Goal: Task Accomplishment & Management: Use online tool/utility

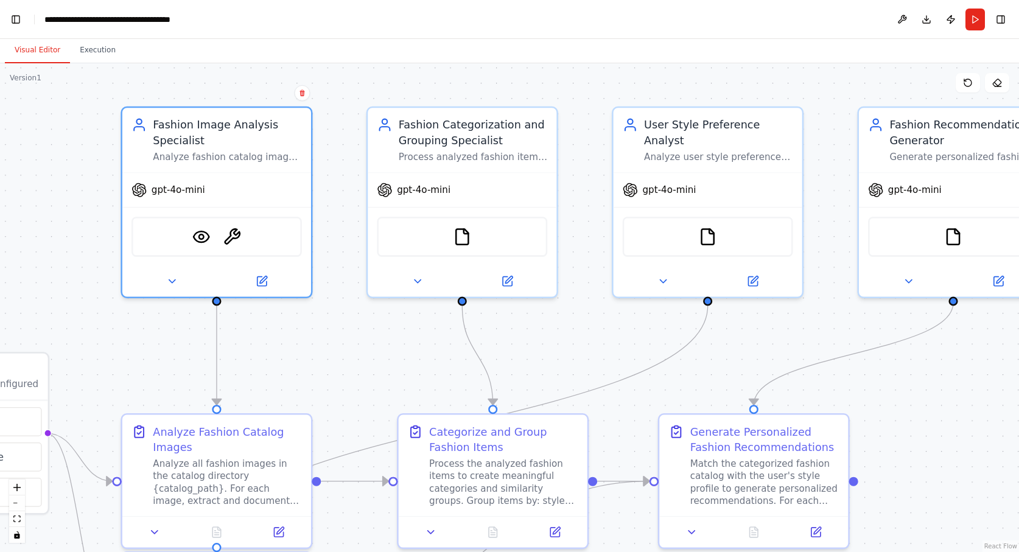
scroll to position [109, 0]
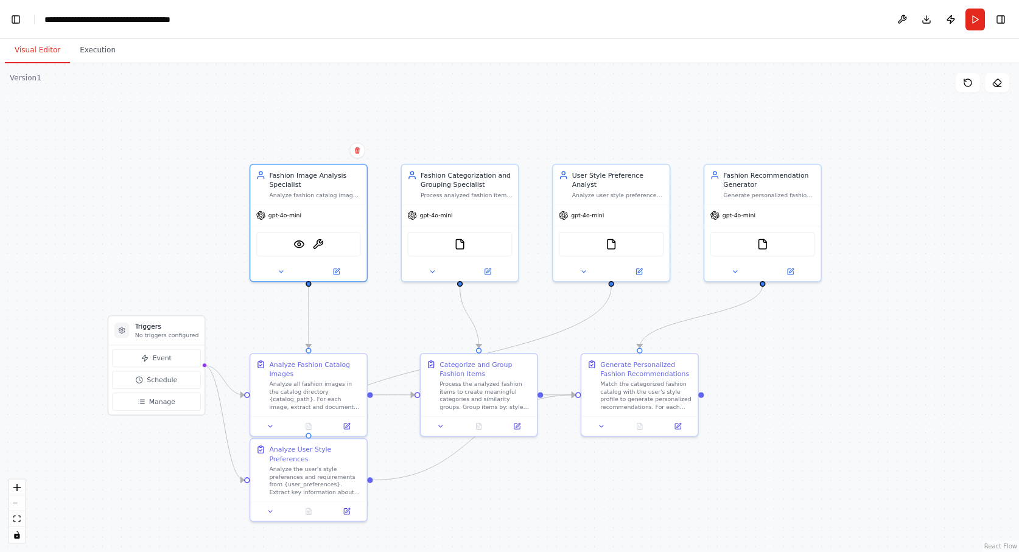
drag, startPoint x: 332, startPoint y: 226, endPoint x: 286, endPoint y: 85, distance: 148.7
click at [286, 85] on div ".deletable-edge-delete-btn { width: 20px; height: 20px; border: 0px solid #ffff…" at bounding box center [509, 307] width 1019 height 489
click at [319, 241] on img at bounding box center [318, 243] width 12 height 12
click at [460, 242] on img at bounding box center [460, 243] width 12 height 12
drag, startPoint x: 476, startPoint y: 403, endPoint x: 475, endPoint y: 392, distance: 11.0
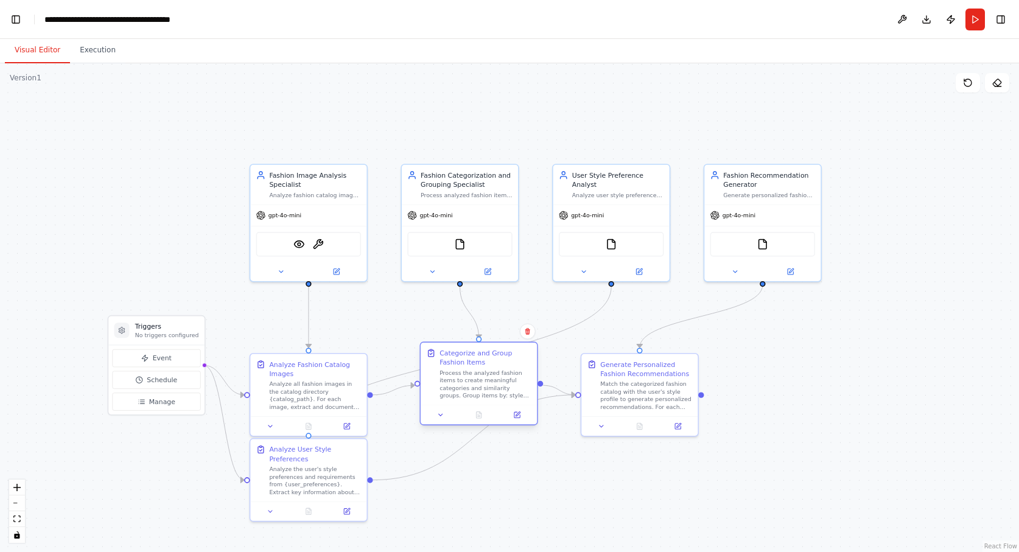
click at [475, 392] on div "Process the analyzed fashion items to create meaningful categories and similari…" at bounding box center [486, 384] width 92 height 30
click at [517, 415] on icon at bounding box center [518, 414] width 4 height 4
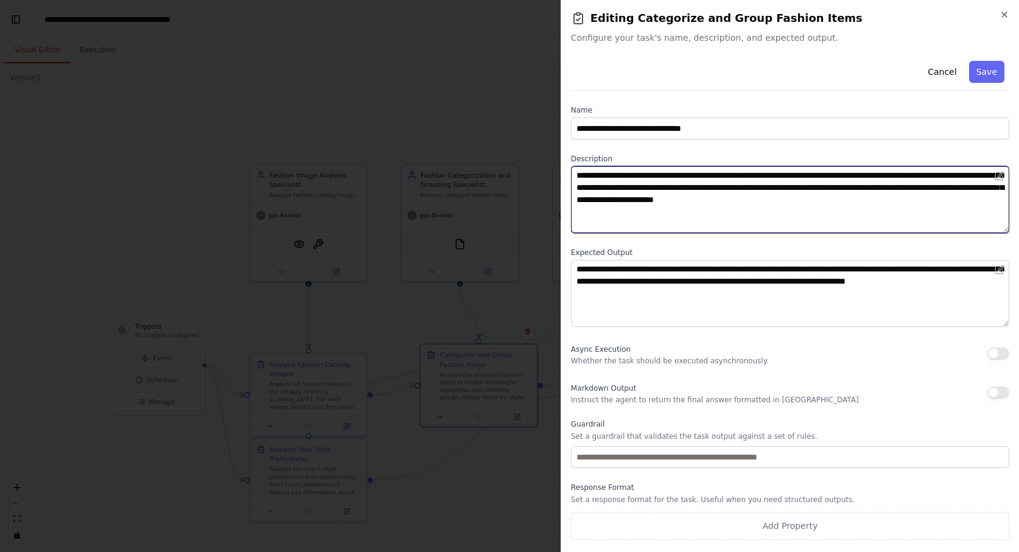
click at [638, 180] on textarea "**********" at bounding box center [790, 199] width 438 height 67
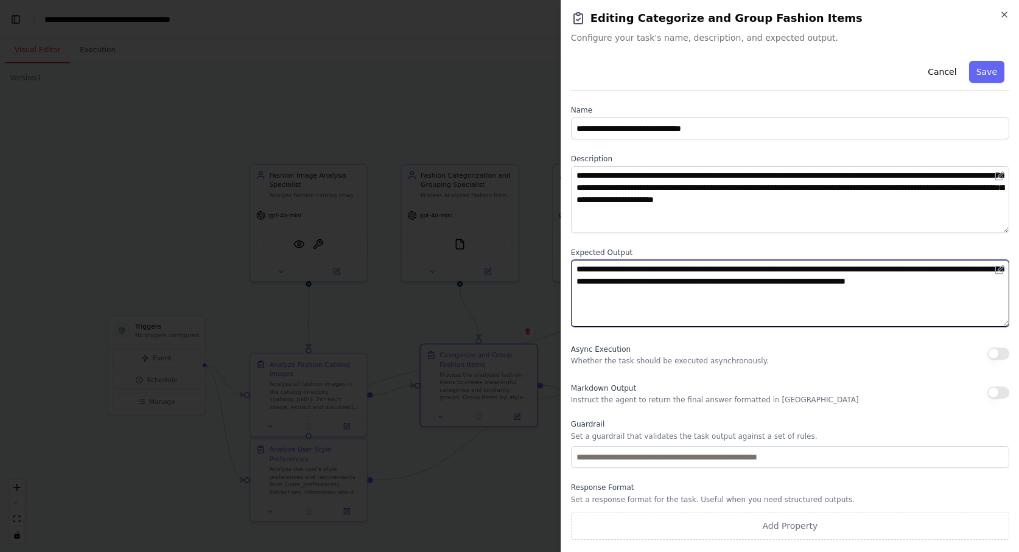
click at [624, 272] on textarea "**********" at bounding box center [790, 293] width 438 height 67
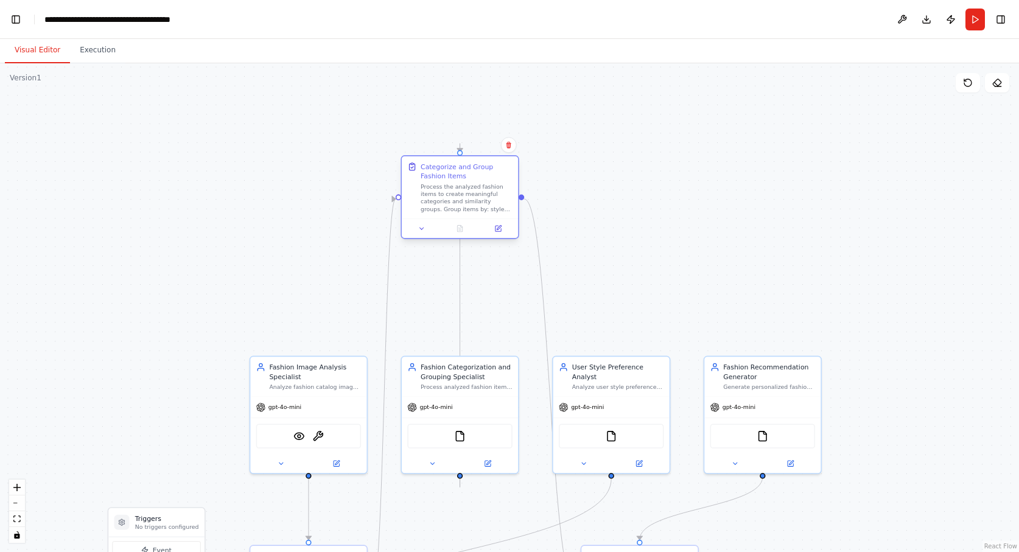
drag, startPoint x: 474, startPoint y: 394, endPoint x: 454, endPoint y: 206, distance: 188.6
click at [454, 206] on div "Process the analyzed fashion items to create meaningful categories and similari…" at bounding box center [467, 198] width 92 height 30
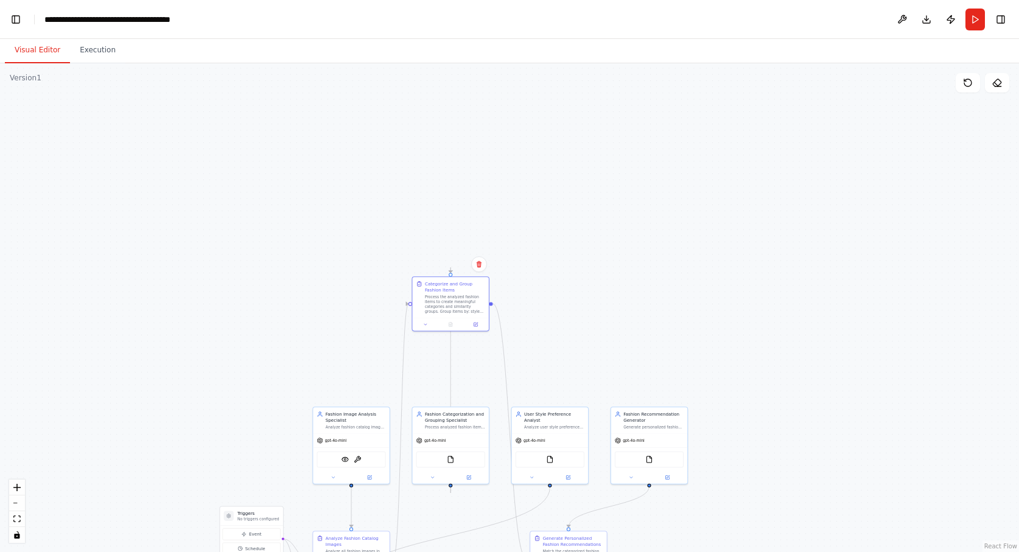
click at [675, 348] on div ".deletable-edge-delete-btn { width: 20px; height: 20px; border: 0px solid #ffff…" at bounding box center [509, 307] width 1019 height 489
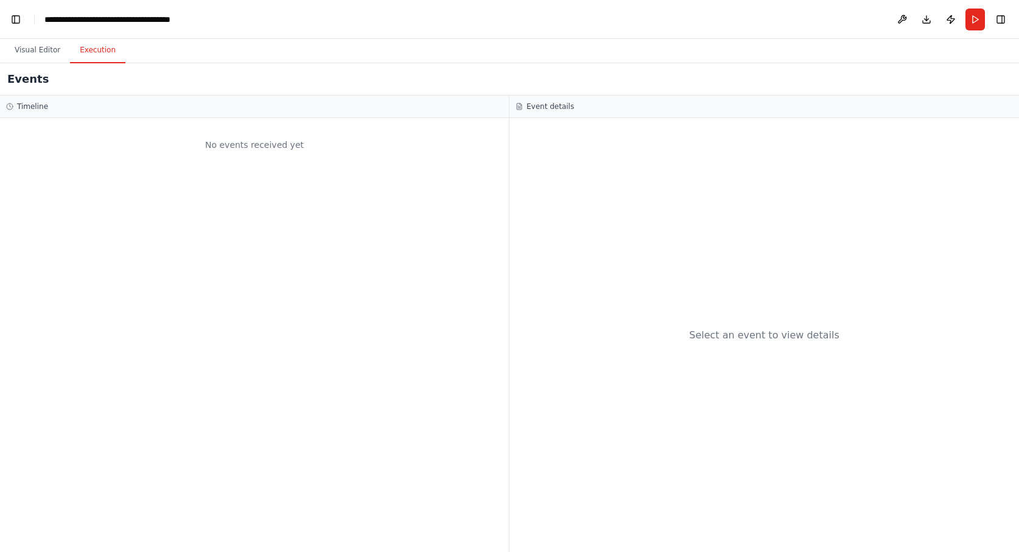
click at [96, 50] on button "Execution" at bounding box center [97, 51] width 55 height 26
click at [44, 51] on button "Visual Editor" at bounding box center [37, 51] width 65 height 26
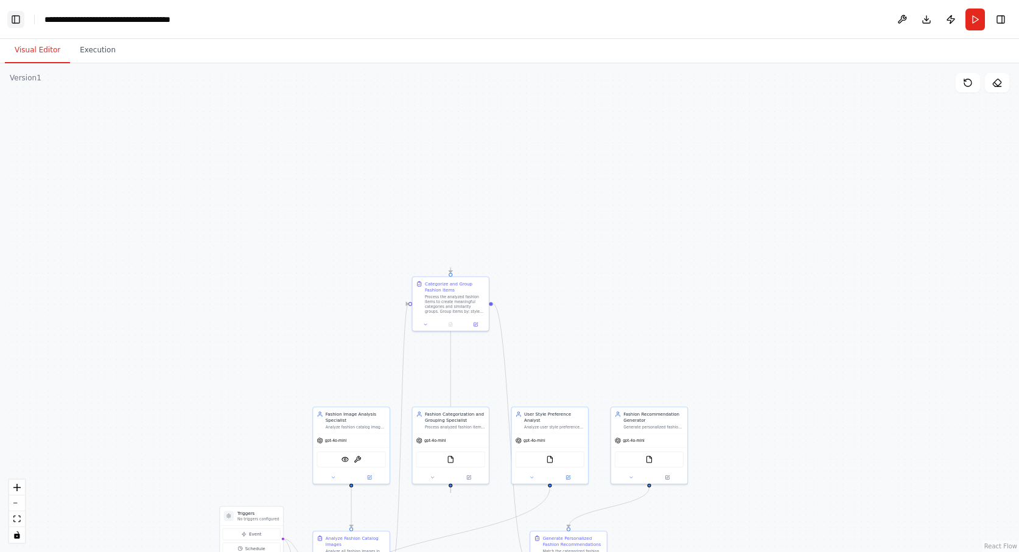
click at [14, 18] on button "Toggle Left Sidebar" at bounding box center [15, 19] width 17 height 17
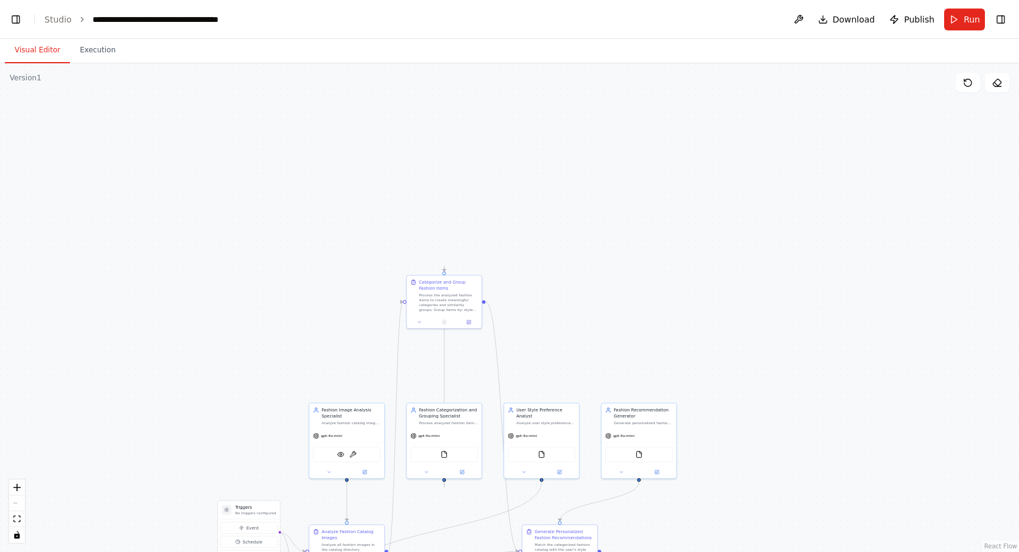
click at [118, 199] on div ".deletable-edge-delete-btn { width: 20px; height: 20px; border: 0px solid #ffff…" at bounding box center [509, 307] width 1019 height 489
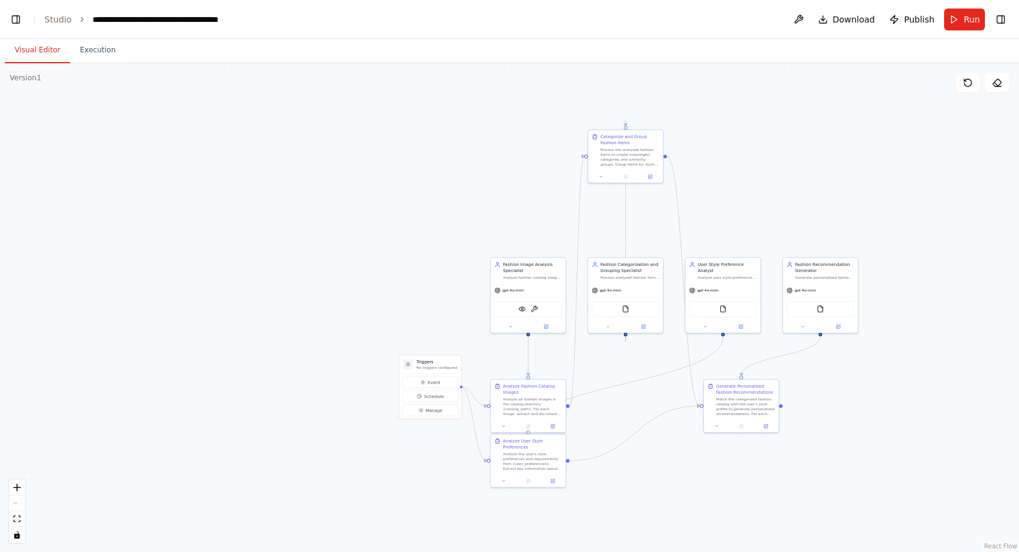
drag, startPoint x: 526, startPoint y: 350, endPoint x: 729, endPoint y: 194, distance: 255.8
click at [729, 194] on div ".deletable-edge-delete-btn { width: 20px; height: 20px; border: 0px solid #ffff…" at bounding box center [509, 307] width 1019 height 489
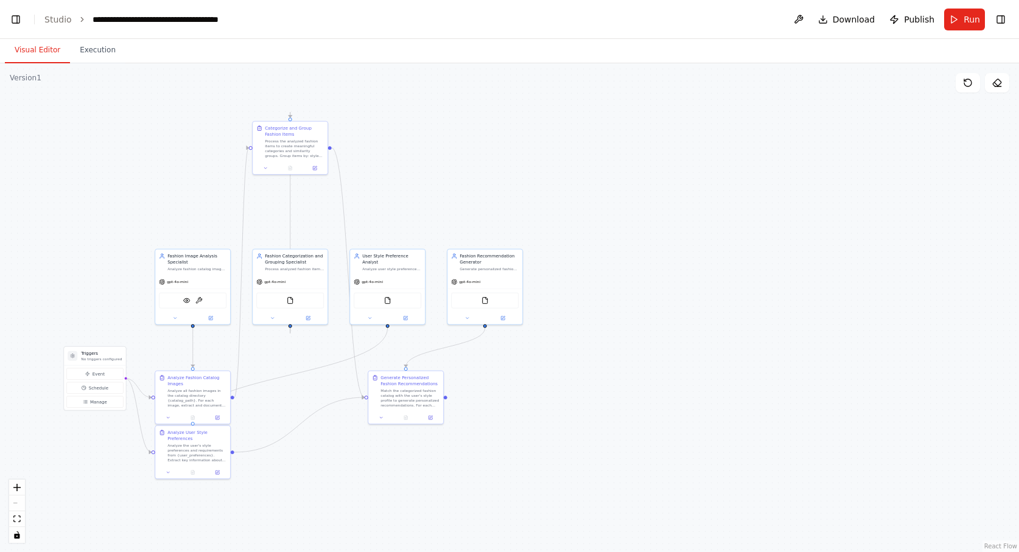
drag, startPoint x: 347, startPoint y: 207, endPoint x: 331, endPoint y: 207, distance: 15.2
click at [331, 207] on div ".deletable-edge-delete-btn { width: 20px; height: 20px; border: 0px solid #ffff…" at bounding box center [509, 307] width 1019 height 489
